Goal: Information Seeking & Learning: Learn about a topic

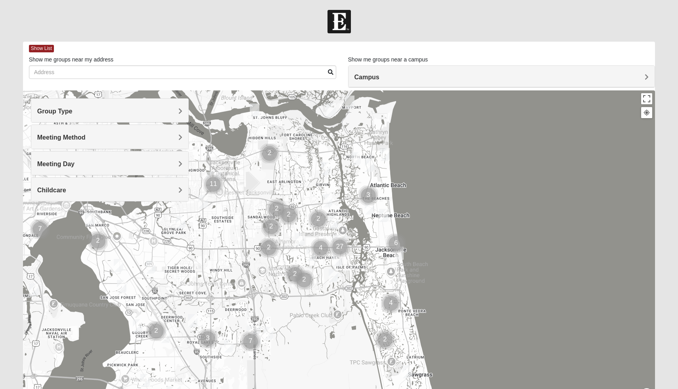
click at [177, 134] on h4 "Meeting Method" at bounding box center [109, 138] width 145 height 8
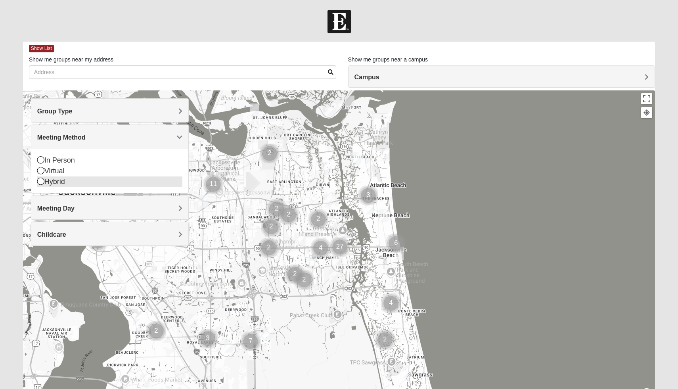
click at [42, 179] on icon at bounding box center [40, 181] width 7 height 7
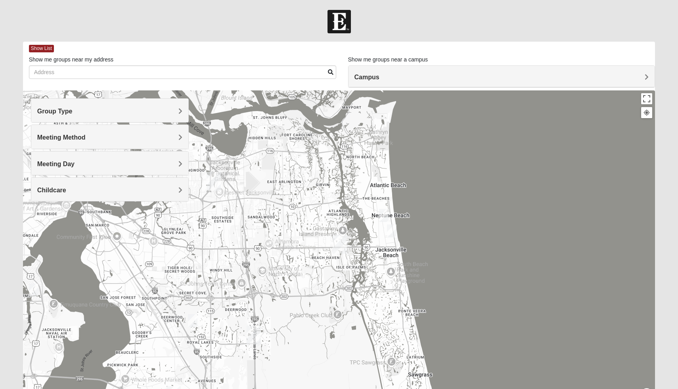
click at [178, 158] on div "Meeting Day" at bounding box center [109, 162] width 157 height 23
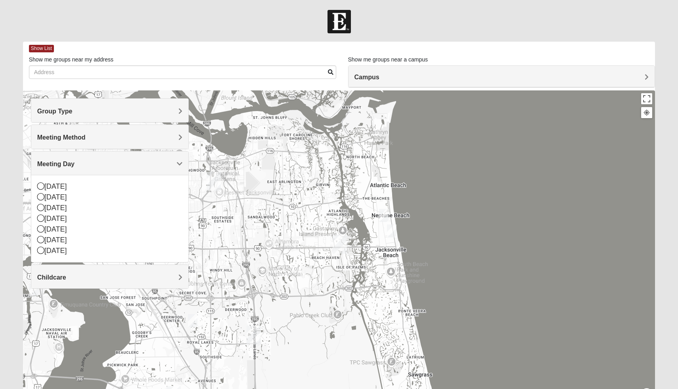
click at [178, 136] on h4 "Meeting Method" at bounding box center [109, 138] width 145 height 8
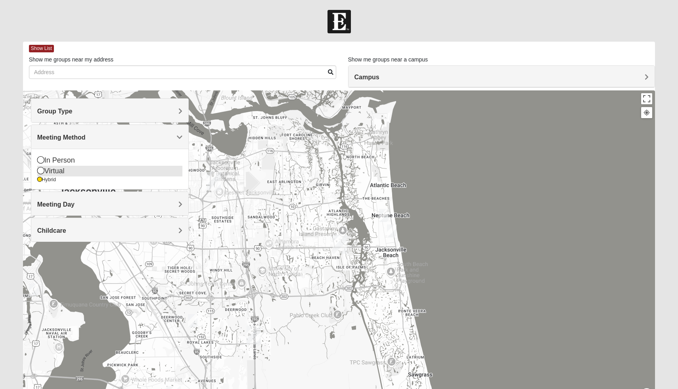
click at [42, 170] on icon at bounding box center [40, 170] width 7 height 7
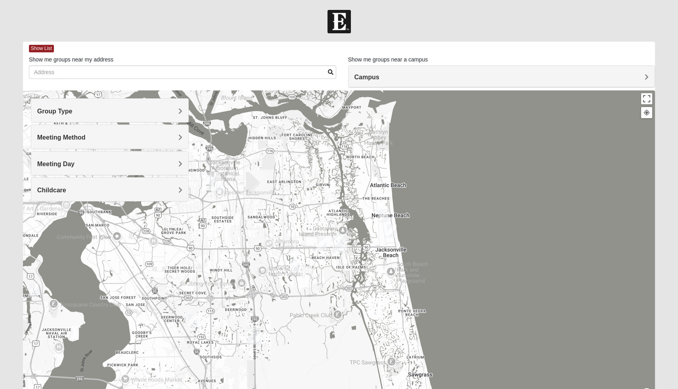
click at [178, 157] on div "Meeting Day" at bounding box center [109, 162] width 157 height 23
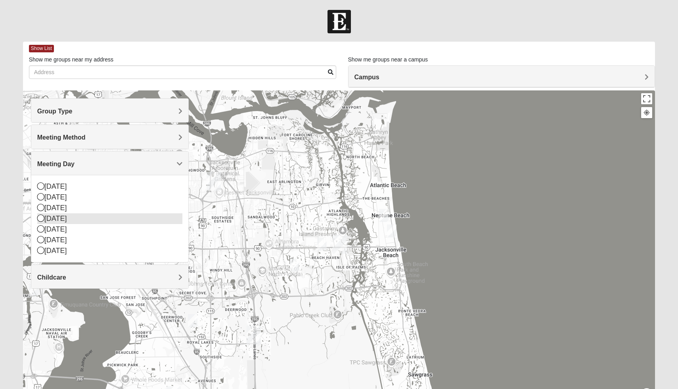
click at [42, 219] on icon at bounding box center [40, 217] width 7 height 7
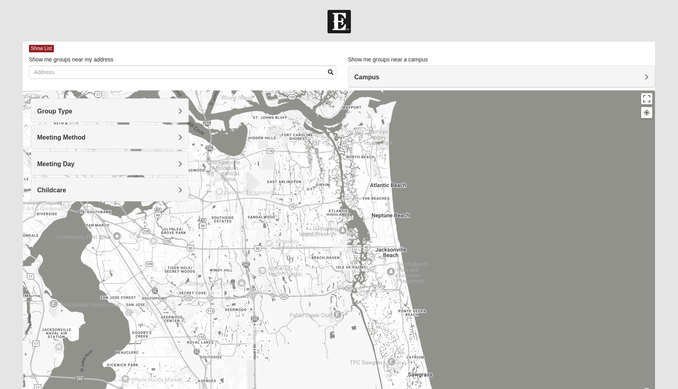
click at [173, 185] on div "Childcare" at bounding box center [109, 189] width 157 height 23
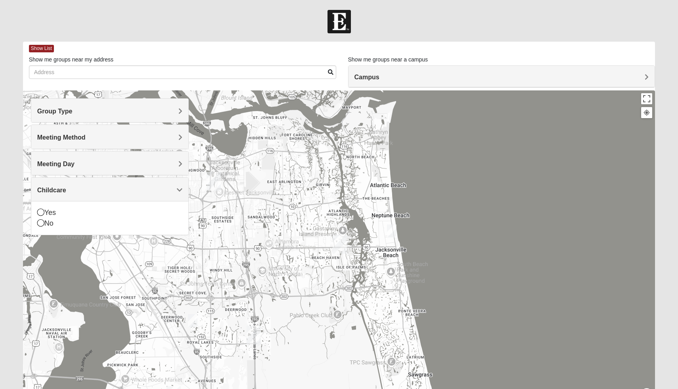
click at [173, 185] on div "Childcare" at bounding box center [109, 189] width 157 height 23
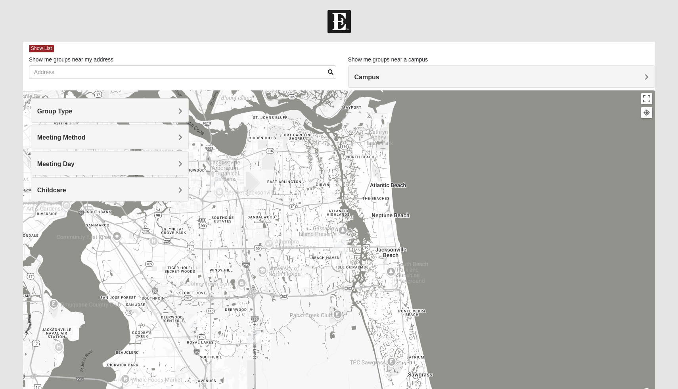
click at [182, 116] on div "Group Type" at bounding box center [109, 110] width 157 height 23
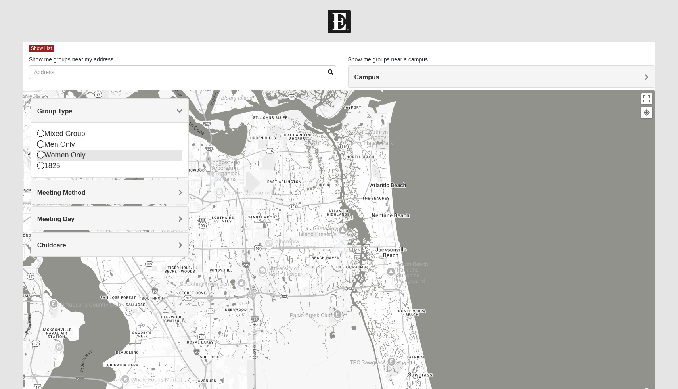
click at [40, 154] on icon at bounding box center [40, 154] width 7 height 7
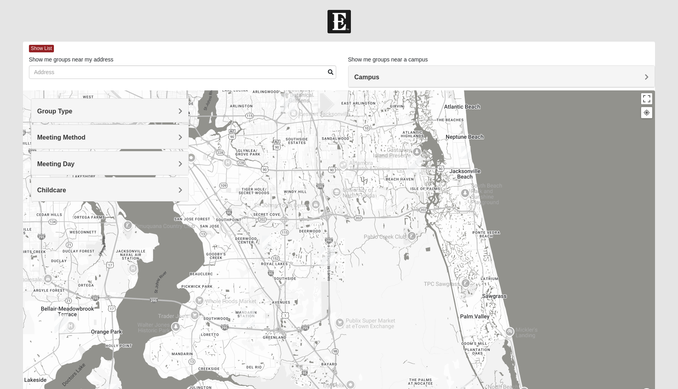
drag, startPoint x: 494, startPoint y: 248, endPoint x: 568, endPoint y: 168, distance: 108.8
click at [568, 168] on div at bounding box center [339, 248] width 632 height 317
click at [267, 242] on img "Women’s Bowie 32256 Southside Baymeadows" at bounding box center [267, 241] width 10 height 13
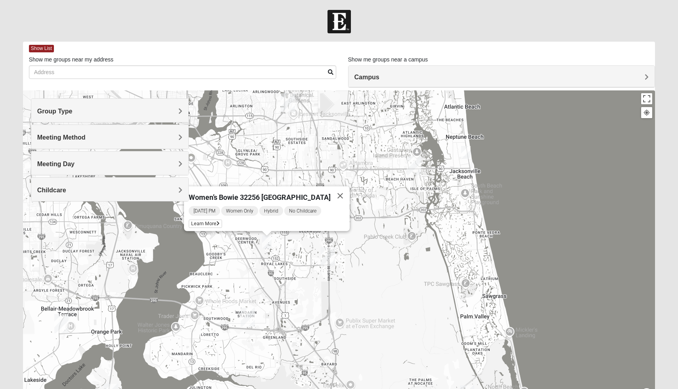
click at [170, 163] on h4 "Meeting Day" at bounding box center [109, 164] width 145 height 8
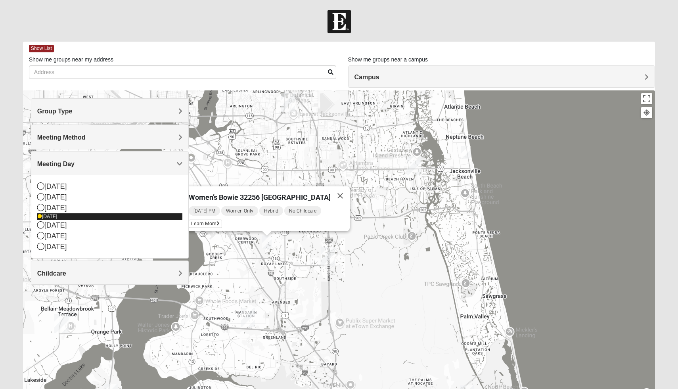
click at [39, 218] on icon at bounding box center [39, 216] width 5 height 5
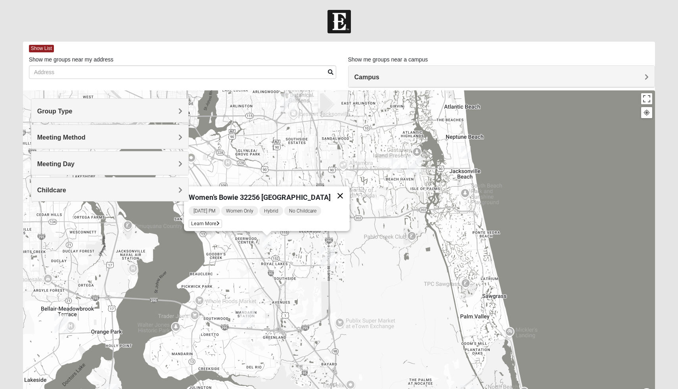
click at [347, 192] on button "Close" at bounding box center [340, 195] width 19 height 19
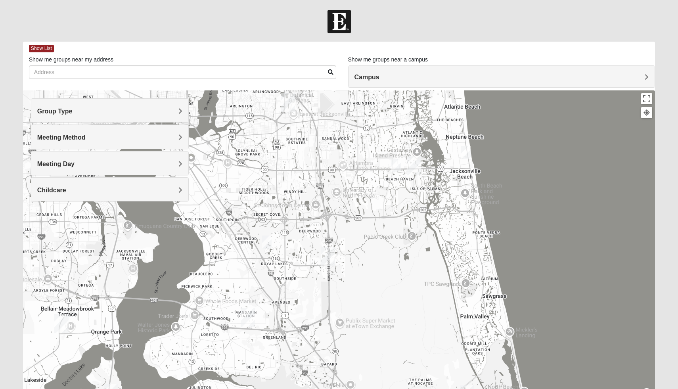
click at [330, 254] on img "Baymeadows" at bounding box center [328, 256] width 14 height 19
click at [242, 315] on img "Mandarin" at bounding box center [248, 317] width 14 height 19
click at [266, 245] on img "Women’s Bowie 32256 Southside Baymeadows" at bounding box center [267, 241] width 10 height 13
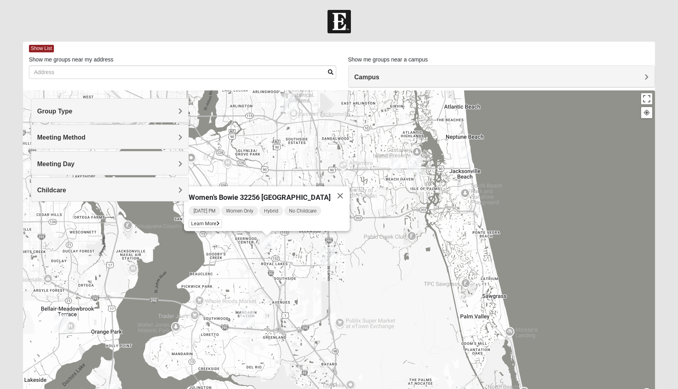
click at [169, 170] on div "Meeting Day" at bounding box center [109, 162] width 157 height 23
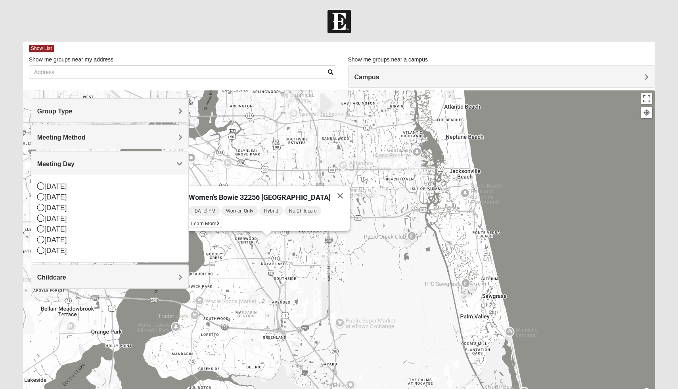
click at [234, 279] on div "Women’s Bowie 32256 [GEOGRAPHIC_DATA] [DATE] PM Women Only Hybrid No Childcare …" at bounding box center [339, 248] width 632 height 317
click at [396, 164] on img "Online Womens Mancini 32224" at bounding box center [396, 165] width 10 height 13
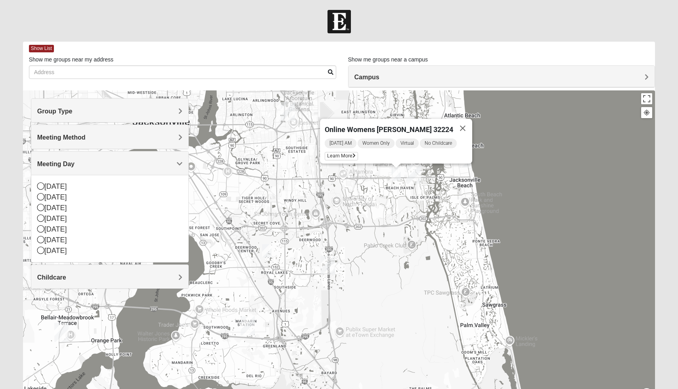
click at [264, 256] on img "Women’s Bowie 32256 Southside Baymeadows" at bounding box center [267, 250] width 10 height 13
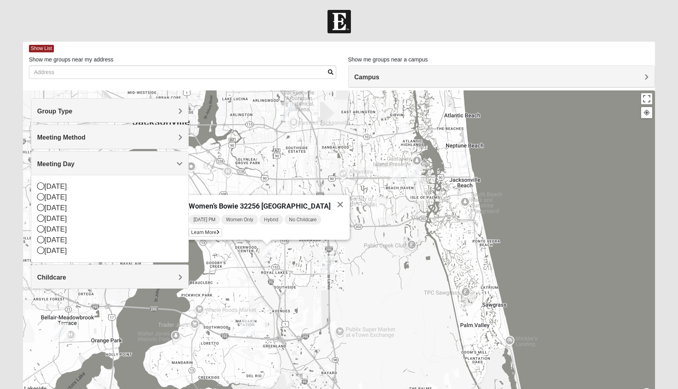
click at [468, 160] on img "Womens Clifton 32250" at bounding box center [466, 161] width 10 height 13
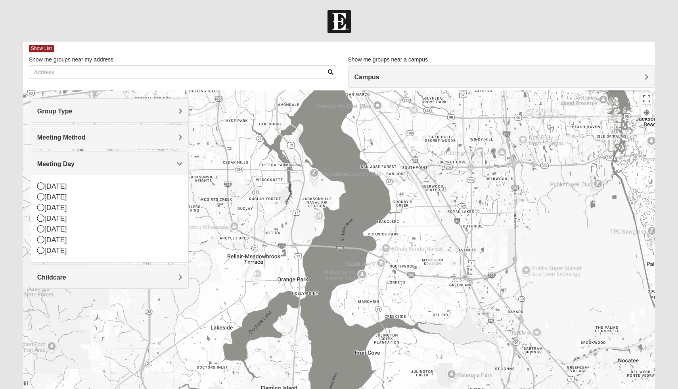
drag, startPoint x: 258, startPoint y: 302, endPoint x: 448, endPoint y: 225, distance: 205.5
click at [448, 228] on div "Womens [PERSON_NAME] 32250 [DATE] AM Women Only Hybrid No Childcare Learn More" at bounding box center [339, 248] width 632 height 317
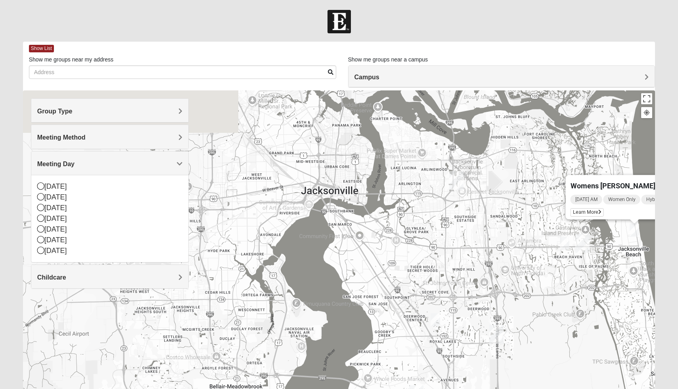
drag, startPoint x: 452, startPoint y: 190, endPoint x: 408, endPoint y: 355, distance: 170.7
click at [430, 326] on img "Women’s Bowie 32256 Southside Baymeadows" at bounding box center [435, 319] width 10 height 13
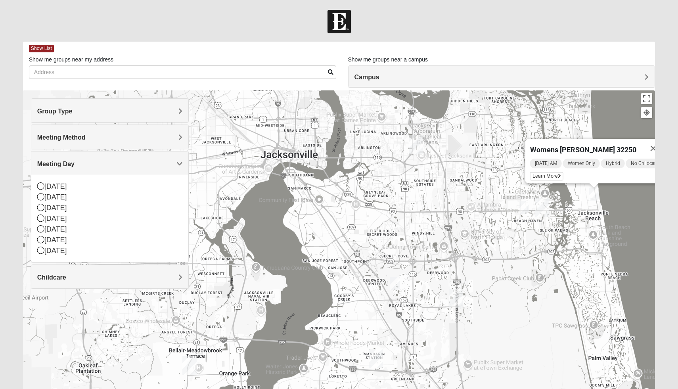
drag, startPoint x: 376, startPoint y: 293, endPoint x: 340, endPoint y: 206, distance: 94.2
click at [342, 206] on div "Womens [PERSON_NAME] 32250 [DATE] AM Women Only Hybrid No Childcare Learn More" at bounding box center [339, 248] width 632 height 317
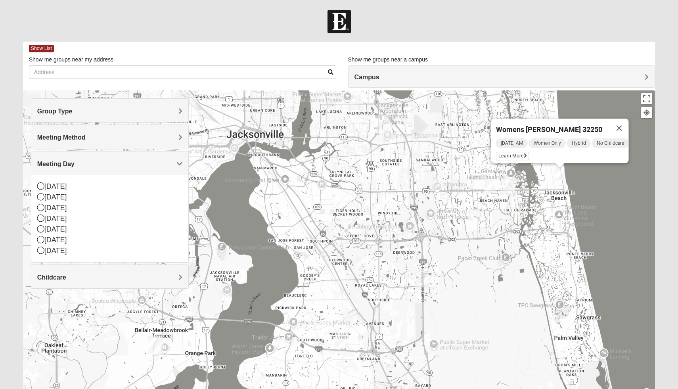
click at [366, 262] on div "Womens [PERSON_NAME] 32250 [DATE] AM Women Only Hybrid No Childcare Learn More" at bounding box center [339, 248] width 632 height 317
click at [361, 264] on img "Women’s Bowie 32256 Southside Baymeadows" at bounding box center [361, 263] width 10 height 13
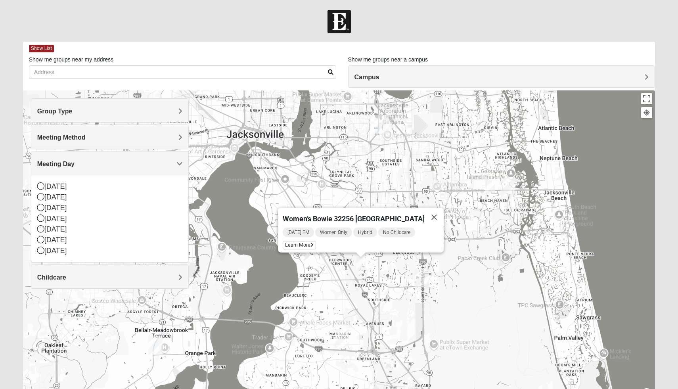
click at [176, 110] on h4 "Group Type" at bounding box center [109, 111] width 145 height 8
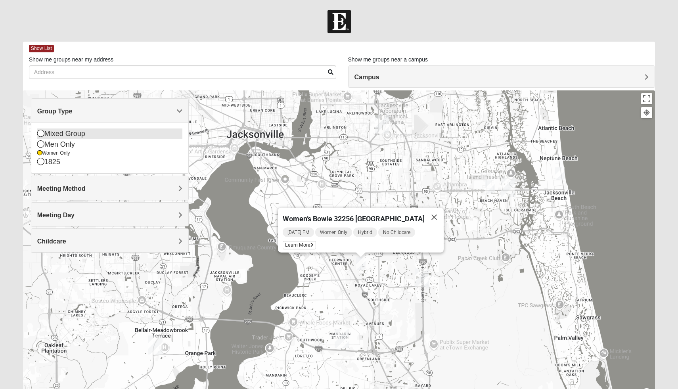
click at [42, 136] on icon at bounding box center [40, 133] width 7 height 7
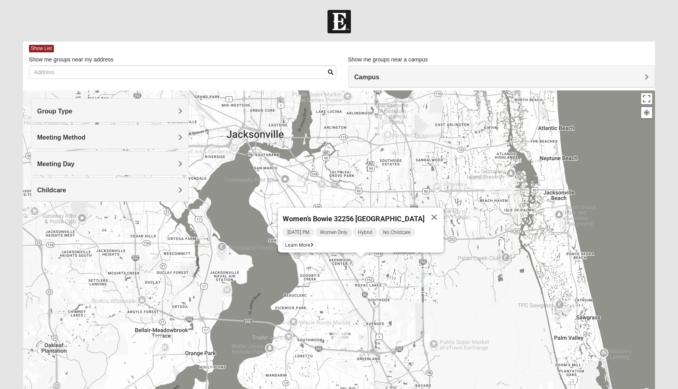
click at [334, 337] on img "On Campus Mixed Jones 32257" at bounding box center [338, 337] width 10 height 13
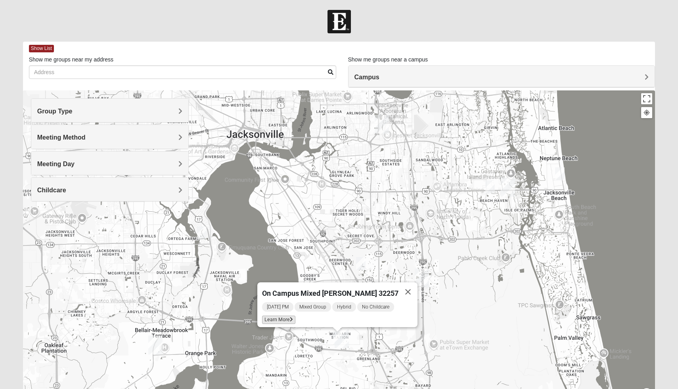
click at [295, 316] on span "Learn More" at bounding box center [278, 320] width 33 height 8
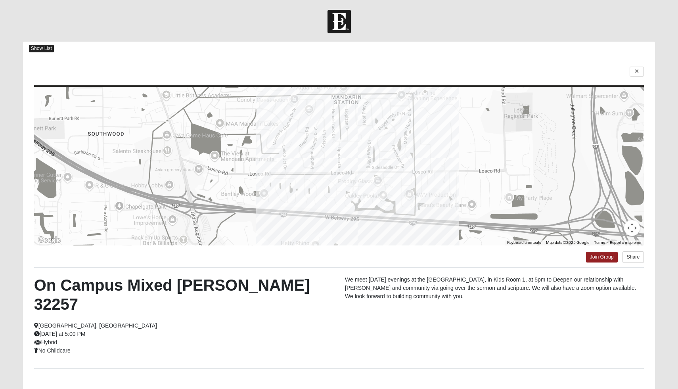
click at [36, 48] on span "Show List" at bounding box center [41, 49] width 25 height 8
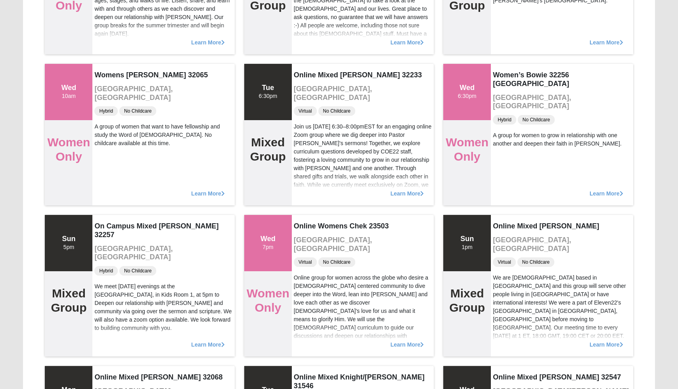
scroll to position [336, 0]
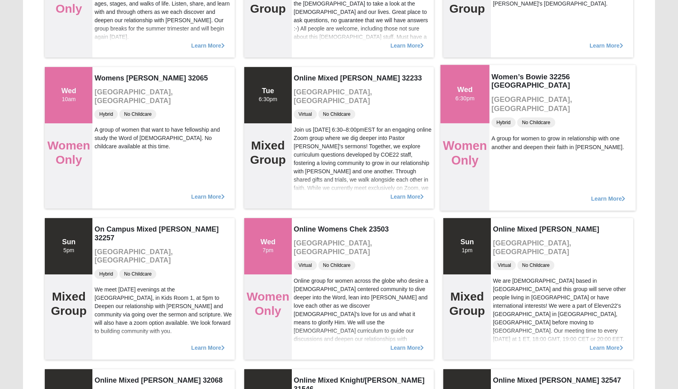
click at [614, 194] on span "Learn More" at bounding box center [608, 194] width 34 height 0
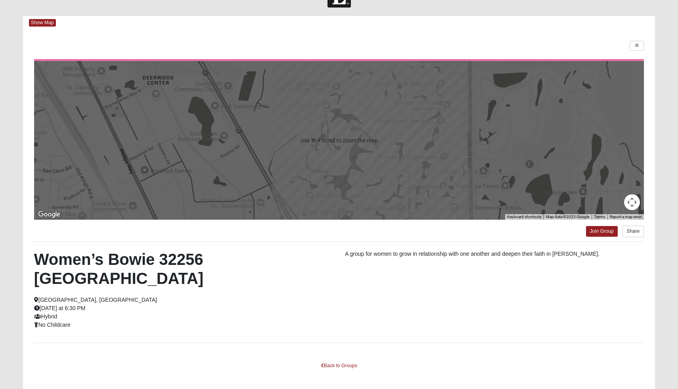
scroll to position [0, 0]
